Goal: Information Seeking & Learning: Find specific fact

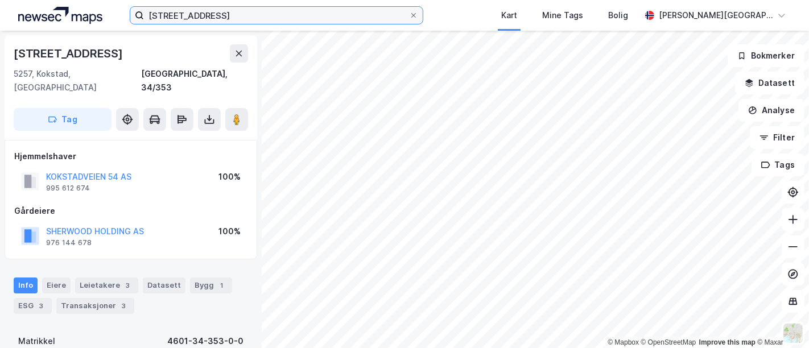
click at [171, 14] on input "[STREET_ADDRESS]" at bounding box center [276, 15] width 265 height 17
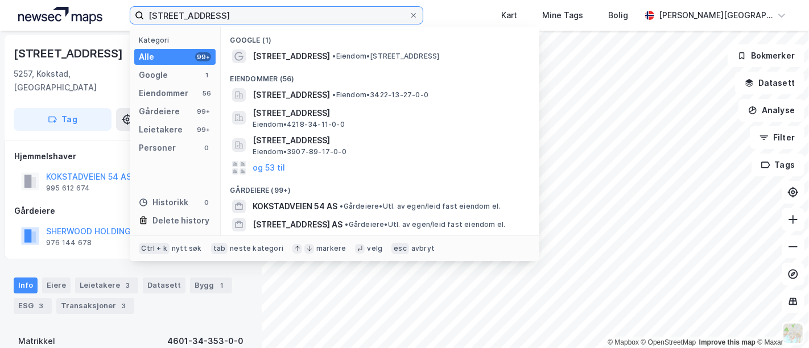
click at [171, 14] on input "[STREET_ADDRESS]" at bounding box center [276, 15] width 265 height 17
drag, startPoint x: 0, startPoint y: 0, endPoint x: 166, endPoint y: 14, distance: 166.2
click at [171, 14] on input "[STREET_ADDRESS]" at bounding box center [276, 15] width 265 height 17
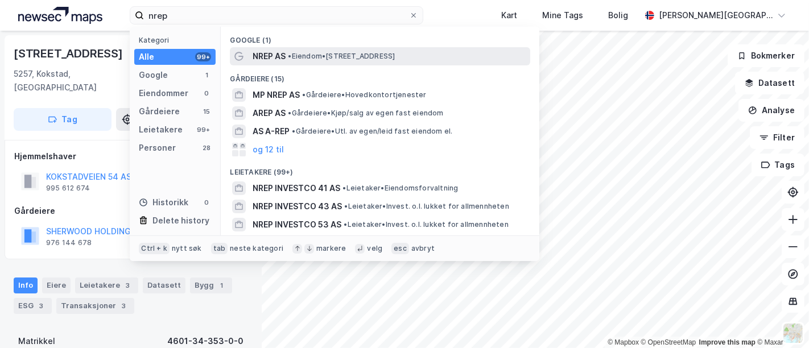
click at [330, 57] on span "• Eiendom • [STREET_ADDRESS]" at bounding box center [341, 56] width 107 height 9
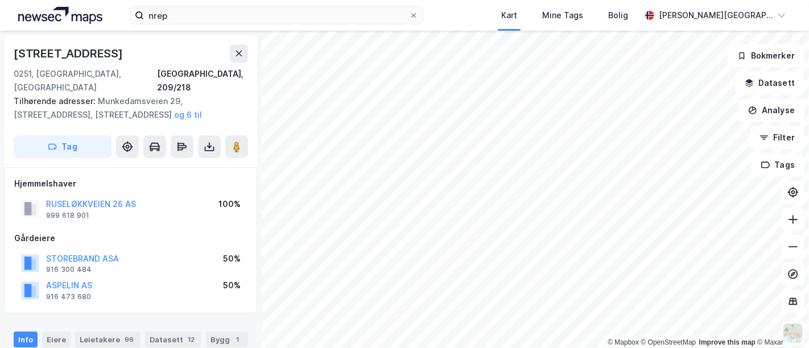
scroll to position [1, 0]
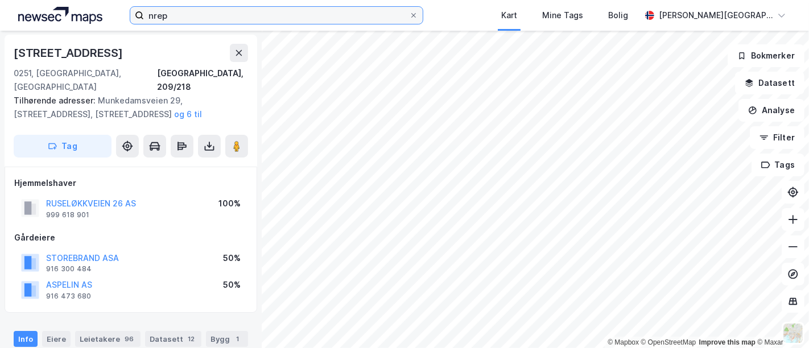
click at [229, 15] on input "nrep" at bounding box center [276, 15] width 265 height 17
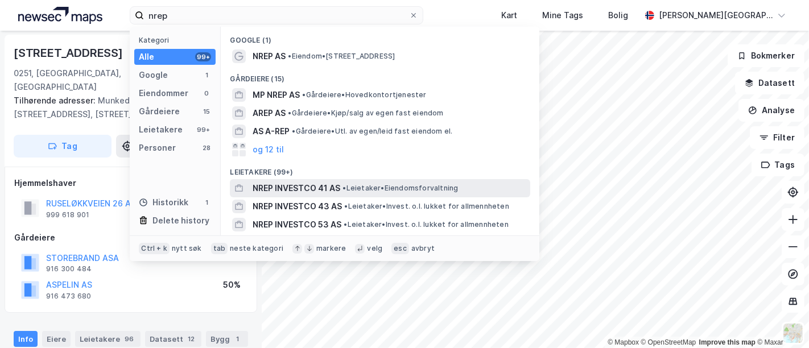
click at [300, 187] on span "NREP INVESTCO 41 AS" at bounding box center [297, 189] width 88 height 14
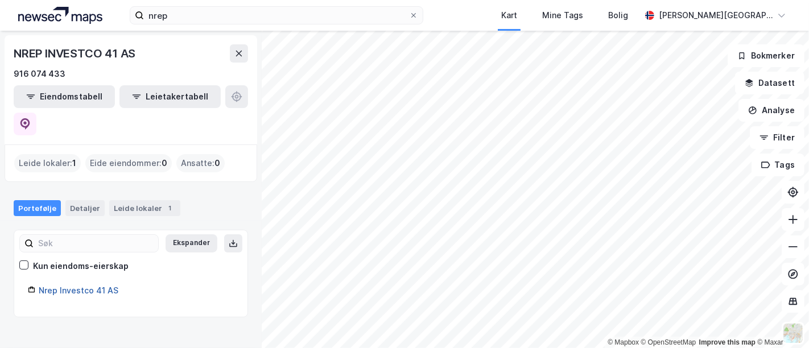
click at [105, 286] on link "Nrep Investco 41 AS" at bounding box center [79, 291] width 80 height 10
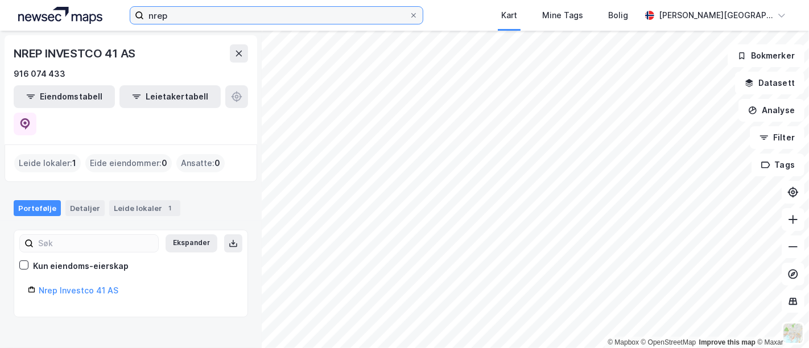
click at [241, 18] on input "nrep" at bounding box center [276, 15] width 265 height 17
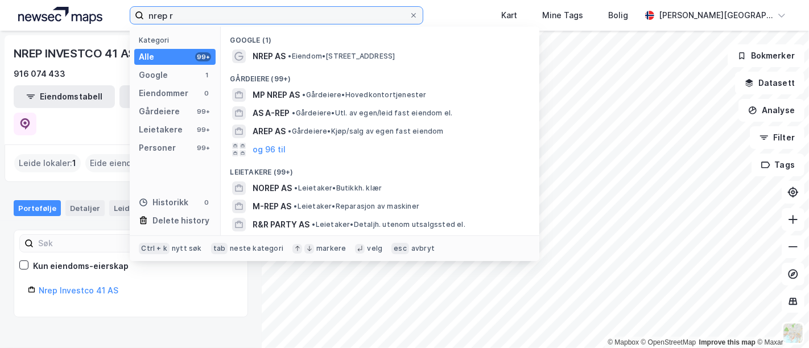
scroll to position [109, 0]
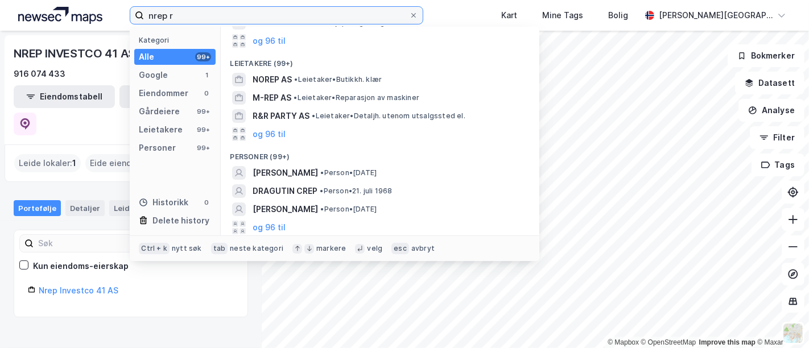
click at [272, 18] on input "nrep r" at bounding box center [276, 15] width 265 height 17
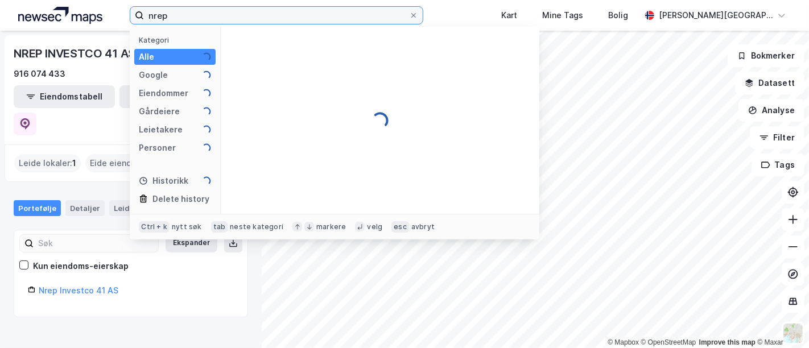
scroll to position [0, 0]
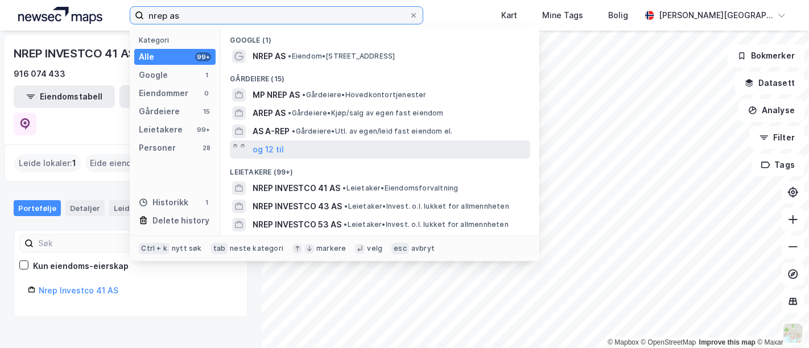
type input "nrep as"
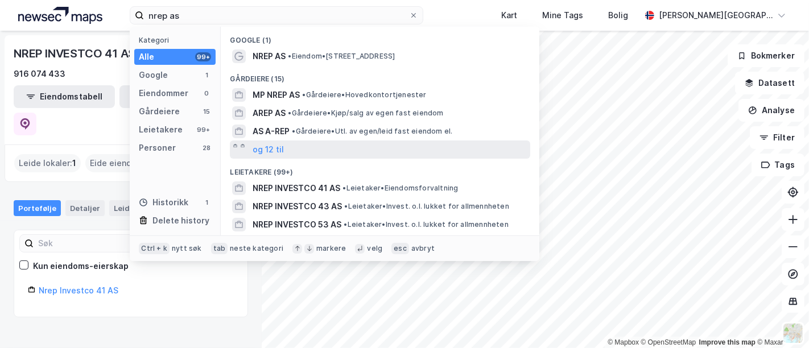
click at [287, 149] on div "og 12 til" at bounding box center [380, 150] width 301 height 18
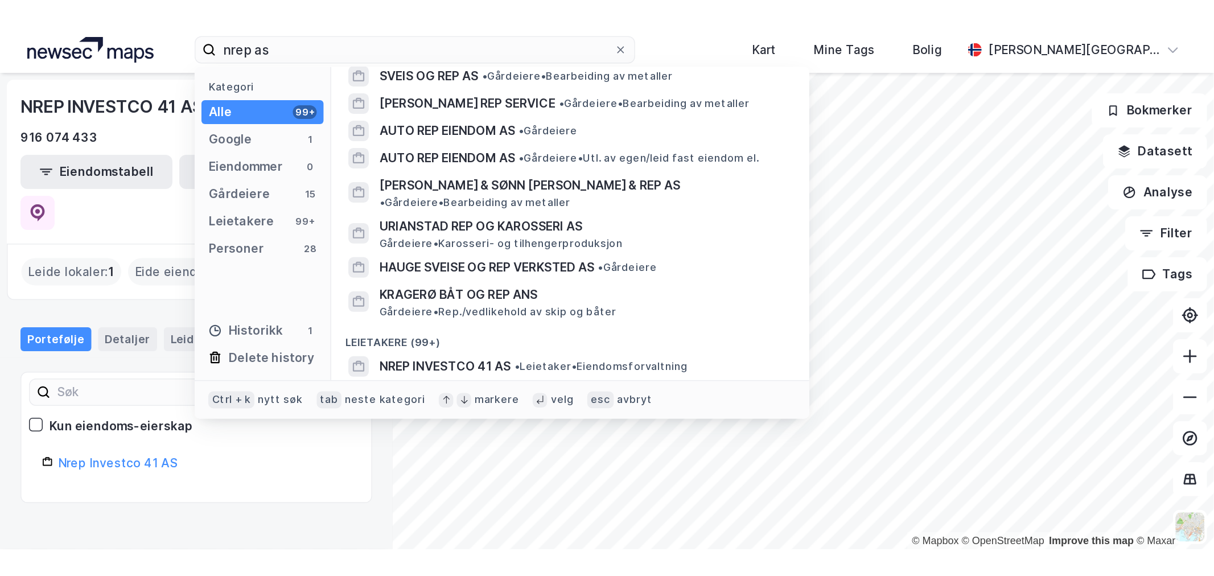
scroll to position [253, 0]
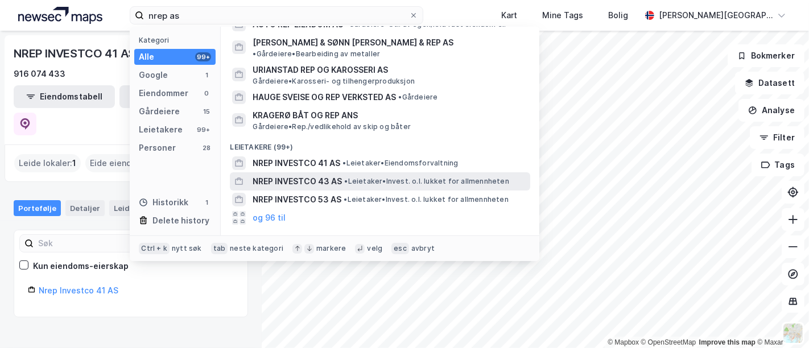
click at [299, 172] on div "NREP INVESTCO 43 AS • Leietaker • Invest. o.l. lukket for allmennheten" at bounding box center [380, 181] width 301 height 18
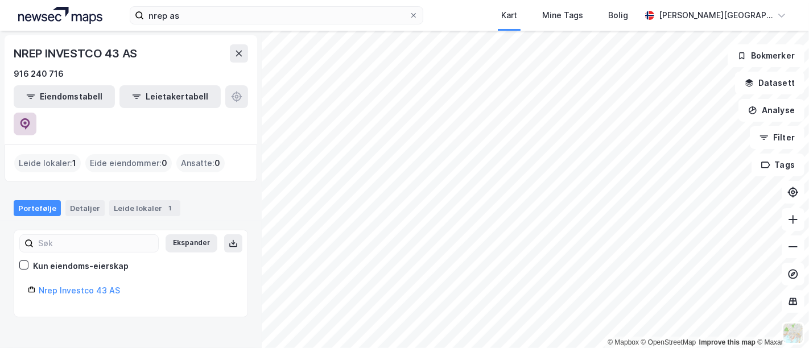
click at [36, 113] on button at bounding box center [25, 124] width 23 height 23
